Goal: Task Accomplishment & Management: Manage account settings

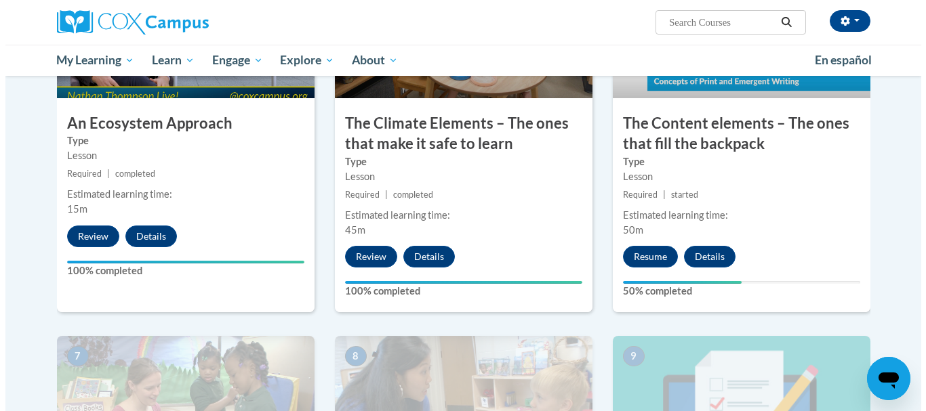
scroll to position [794, 0]
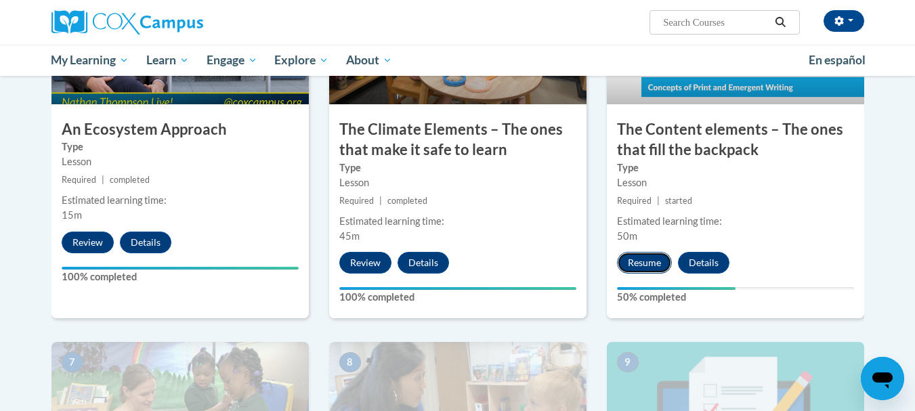
click at [646, 264] on button "Resume" at bounding box center [644, 263] width 55 height 22
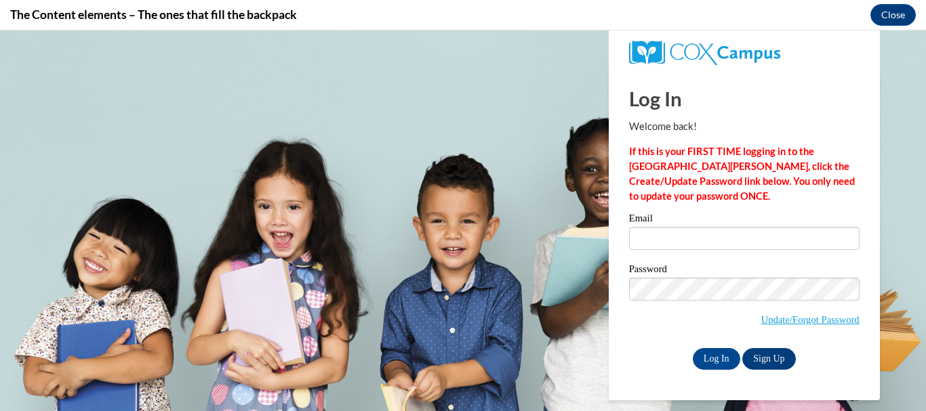
scroll to position [0, 0]
click at [718, 245] on input "Email" at bounding box center [744, 238] width 230 height 23
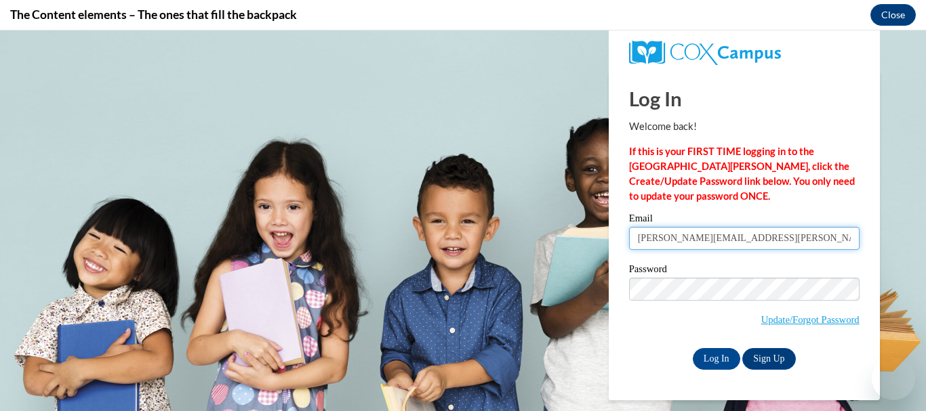
click at [780, 248] on input "[PERSON_NAME][EMAIL_ADDRESS][PERSON_NAME][DOMAIN_NAME]" at bounding box center [744, 238] width 230 height 23
type input "[EMAIL_ADDRESS][DOMAIN_NAME]"
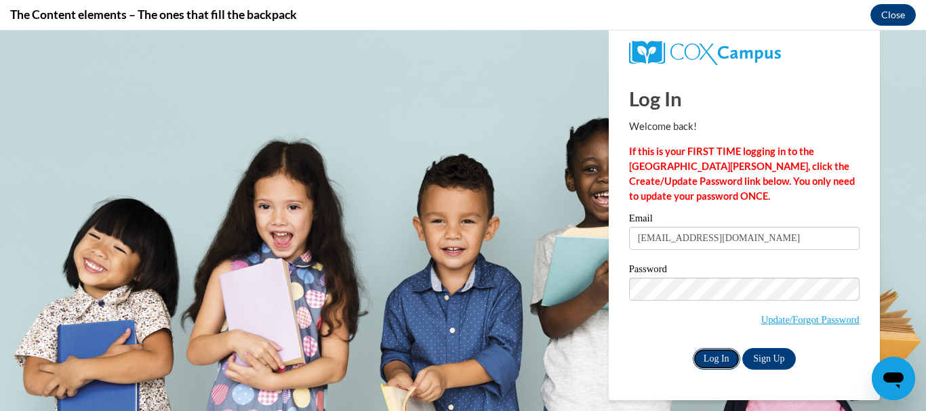
click at [723, 355] on input "Log In" at bounding box center [716, 359] width 47 height 22
